Goal: Transaction & Acquisition: Purchase product/service

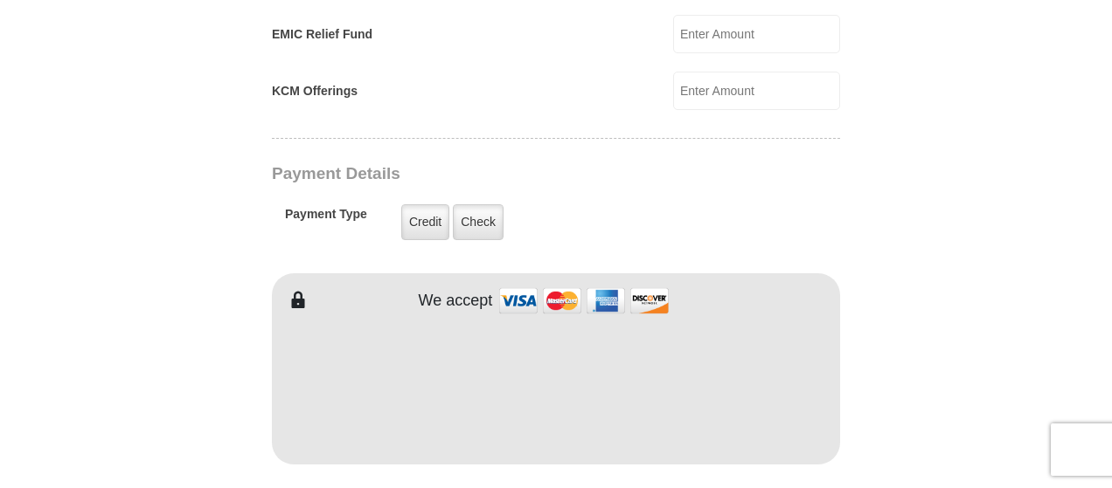
scroll to position [1295, 0]
click at [433, 204] on label "Credit" at bounding box center [425, 222] width 48 height 36
click at [0, 0] on input "Credit" at bounding box center [0, 0] width 0 height 0
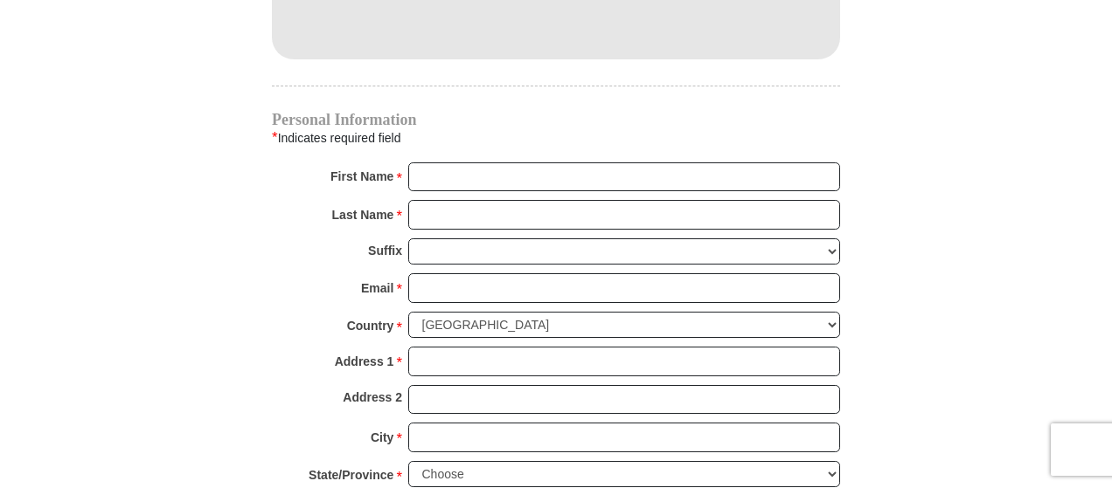
scroll to position [1711, 0]
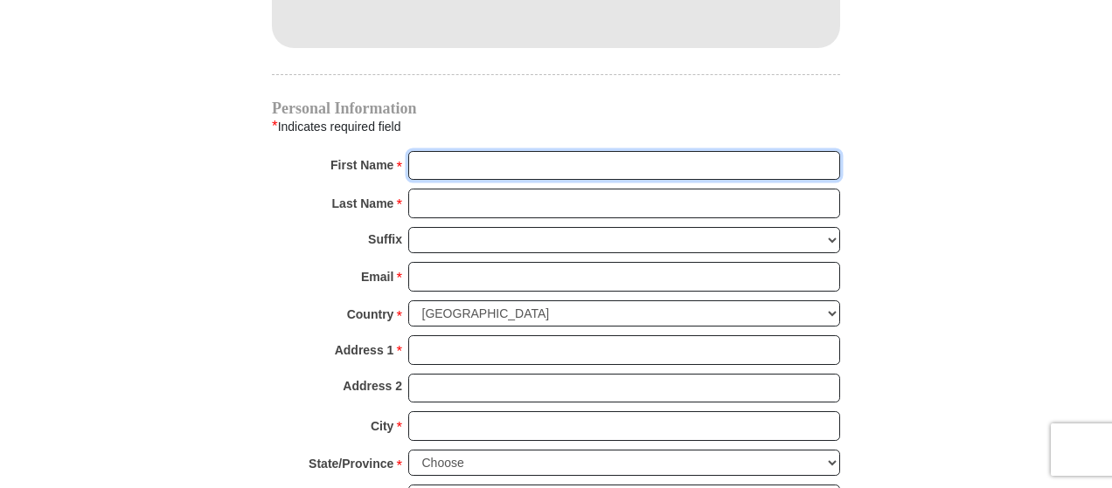
click at [460, 151] on input "First Name *" at bounding box center [624, 166] width 432 height 30
type input "[PERSON_NAME]"
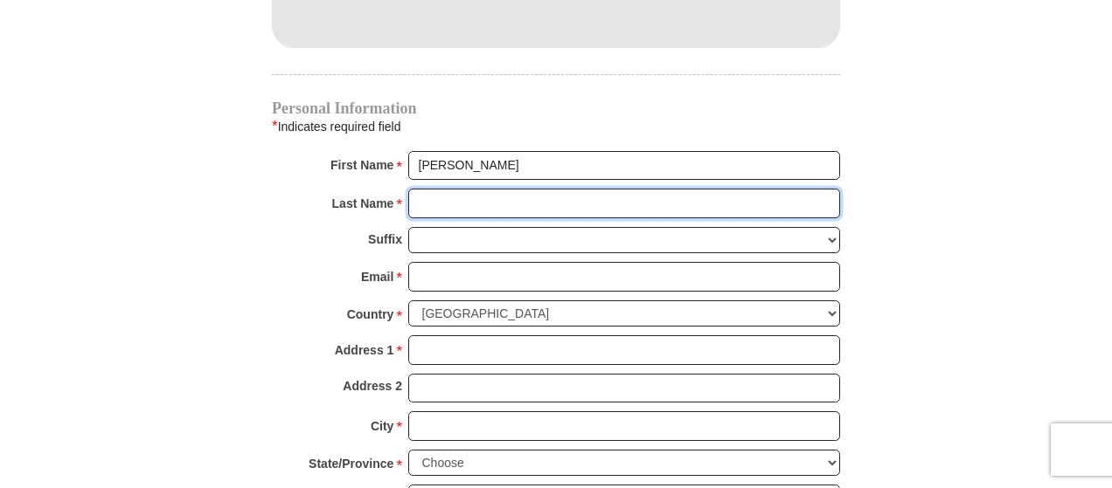
click at [444, 189] on input "Last Name *" at bounding box center [624, 204] width 432 height 30
type input "Oscar"
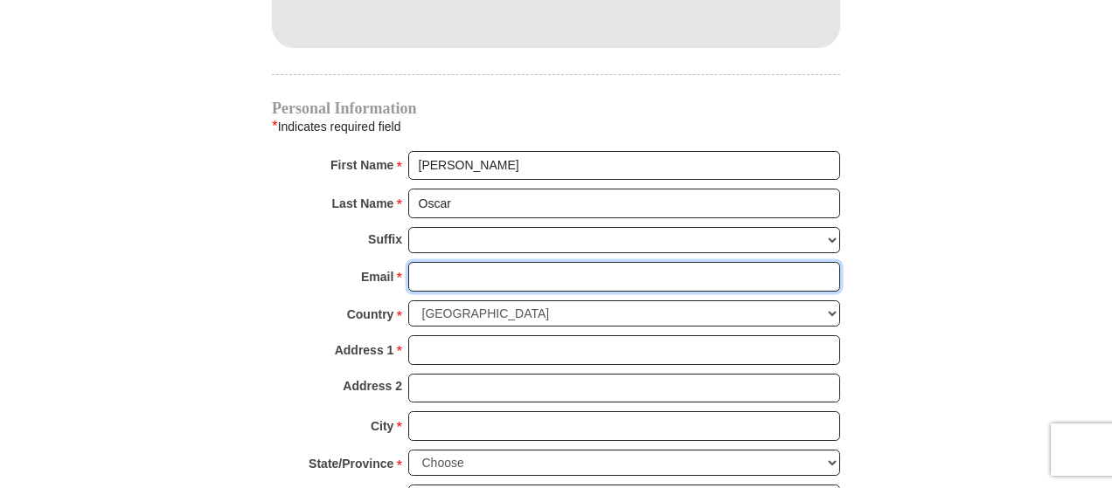
click at [421, 262] on input "Email *" at bounding box center [624, 277] width 432 height 30
type input "[EMAIL_ADDRESS][DOMAIN_NAME]"
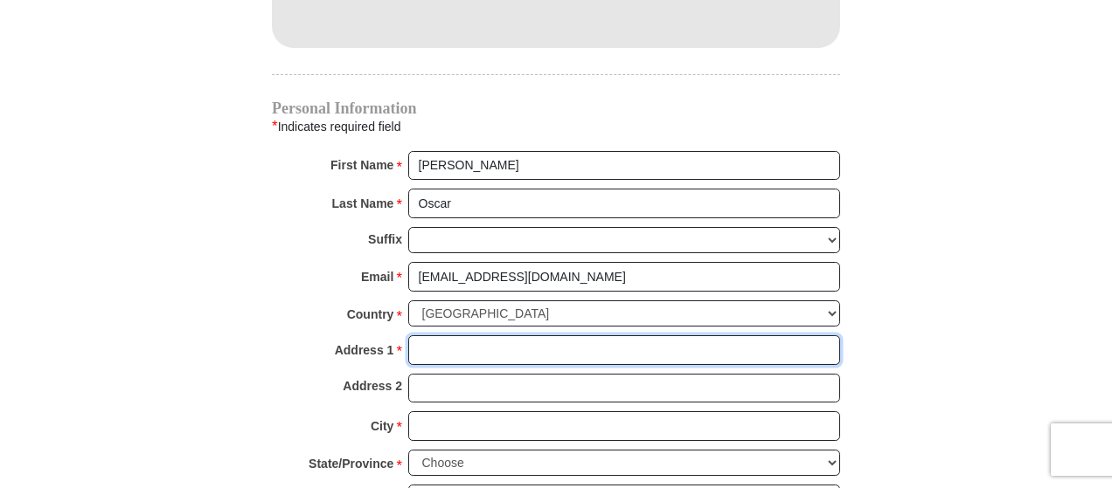
type input "[STREET_ADDRESS][PERSON_NAME]"
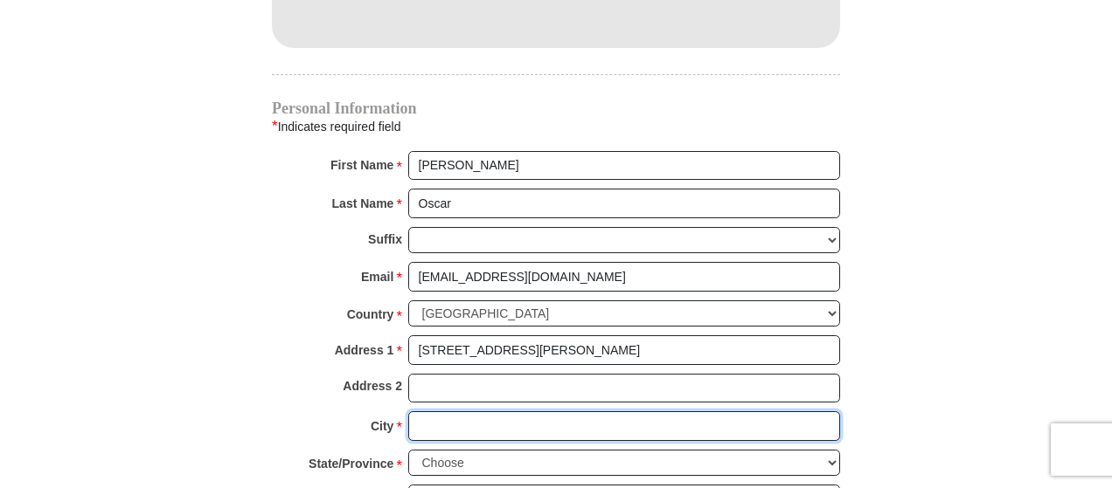
type input "[GEOGRAPHIC_DATA]"
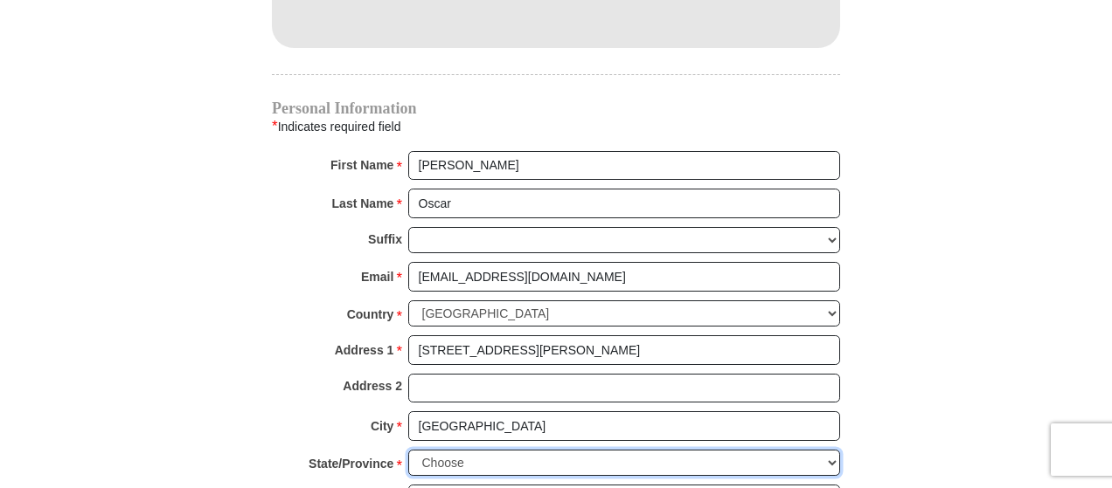
select select "DE"
type input "19709"
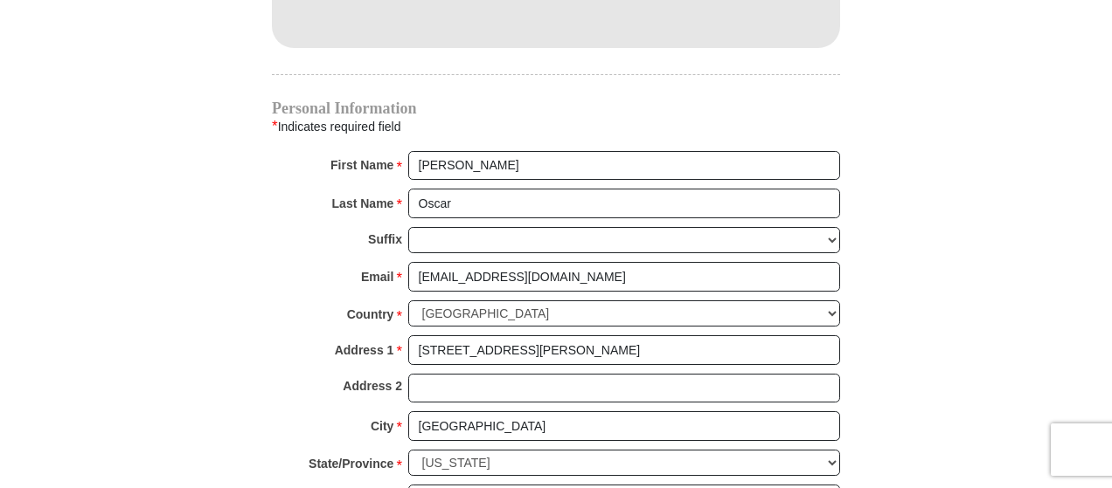
type input "3023780974"
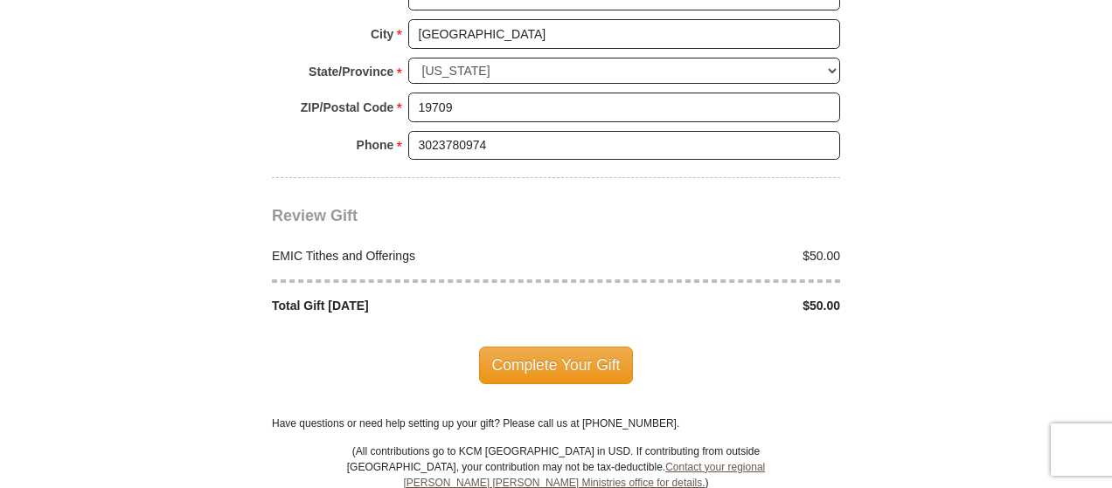
scroll to position [2111, 0]
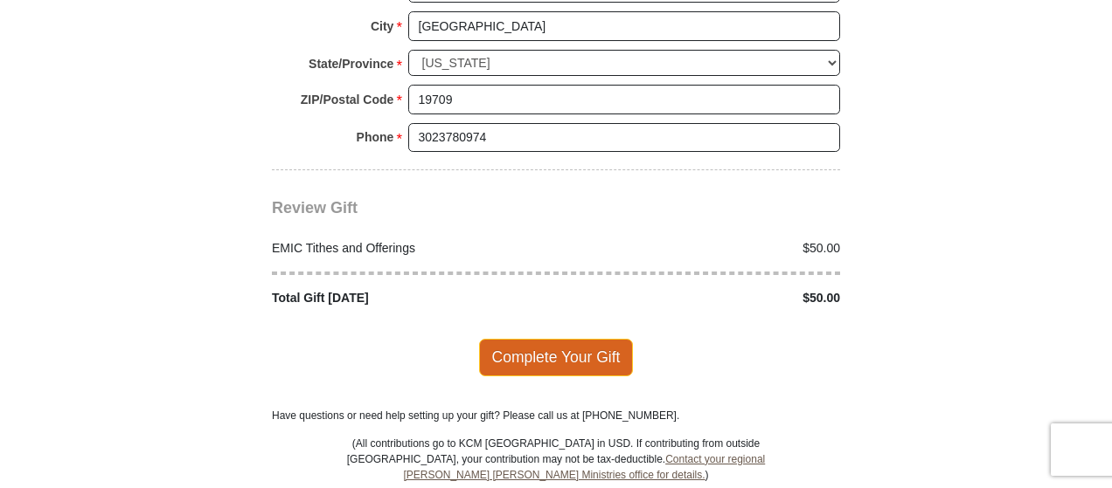
click at [539, 339] on span "Complete Your Gift" at bounding box center [556, 357] width 155 height 37
